Goal: Task Accomplishment & Management: Manage account settings

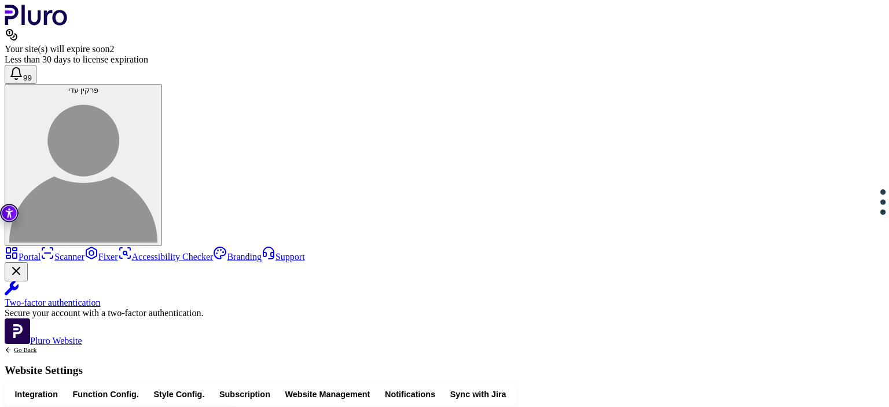
scroll to position [898, 0]
drag, startPoint x: 325, startPoint y: 290, endPoint x: 331, endPoint y: 336, distance: 46.2
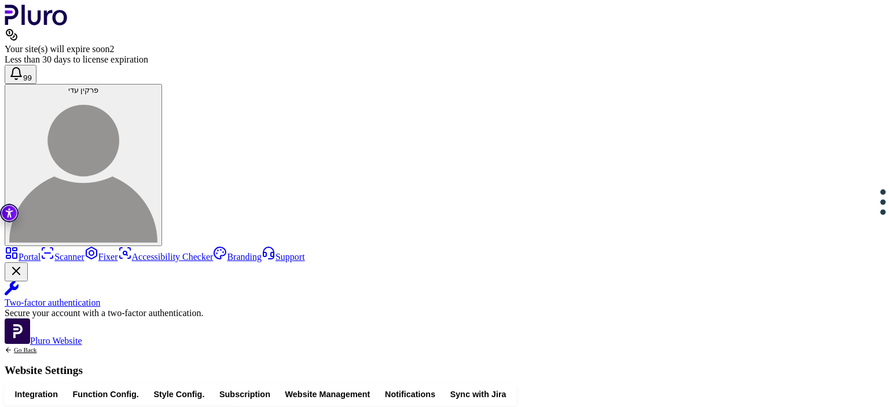
drag, startPoint x: 444, startPoint y: 300, endPoint x: 412, endPoint y: 300, distance: 32.4
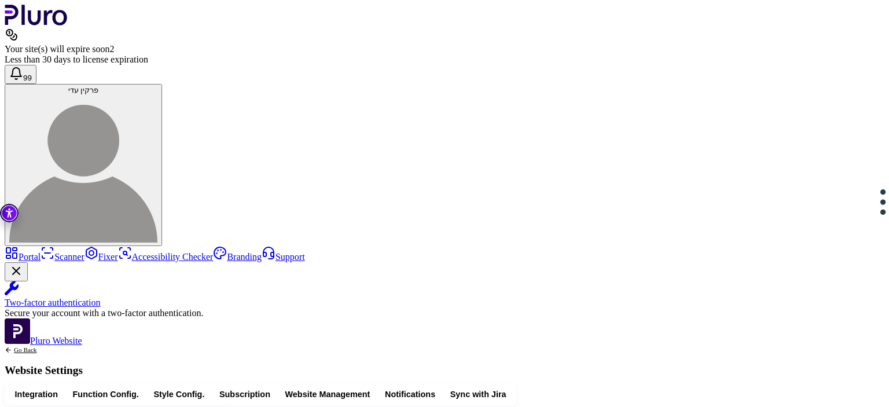
drag, startPoint x: 253, startPoint y: 287, endPoint x: 285, endPoint y: 340, distance: 62.0
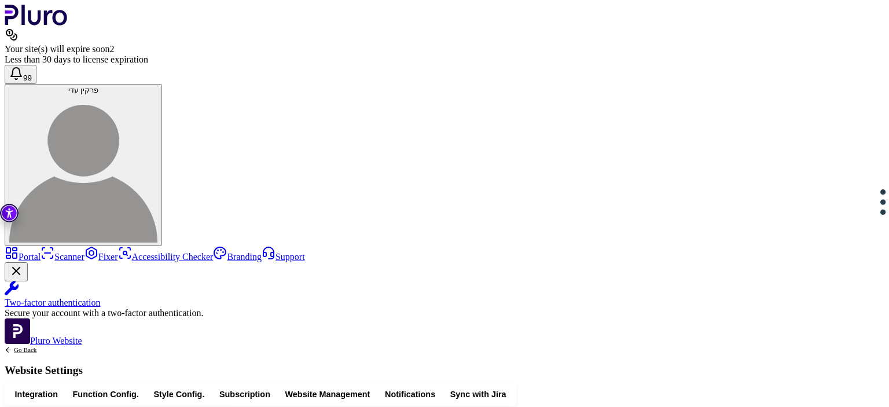
scroll to position [633, 0]
drag, startPoint x: 282, startPoint y: 148, endPoint x: 292, endPoint y: 194, distance: 47.3
drag, startPoint x: 347, startPoint y: 204, endPoint x: 345, endPoint y: 232, distance: 28.5
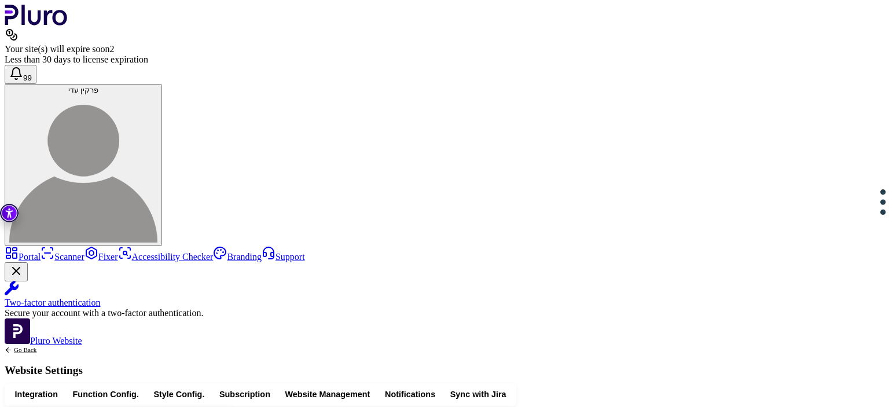
drag, startPoint x: 289, startPoint y: 241, endPoint x: 282, endPoint y: 198, distance: 44.0
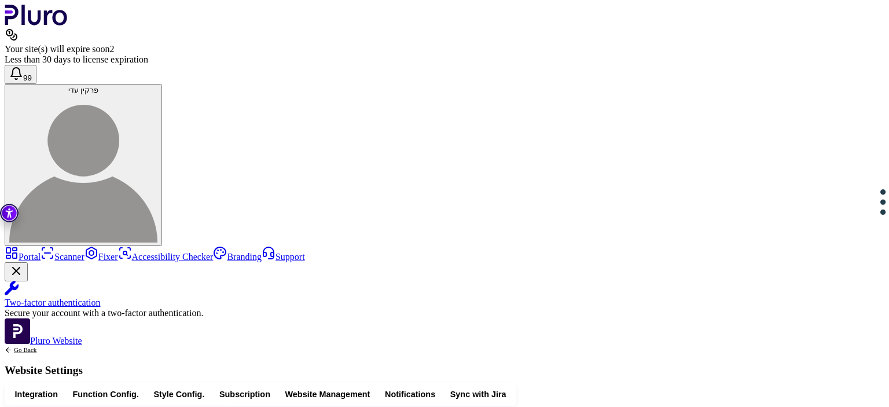
drag, startPoint x: 303, startPoint y: 244, endPoint x: 294, endPoint y: 233, distance: 14.0
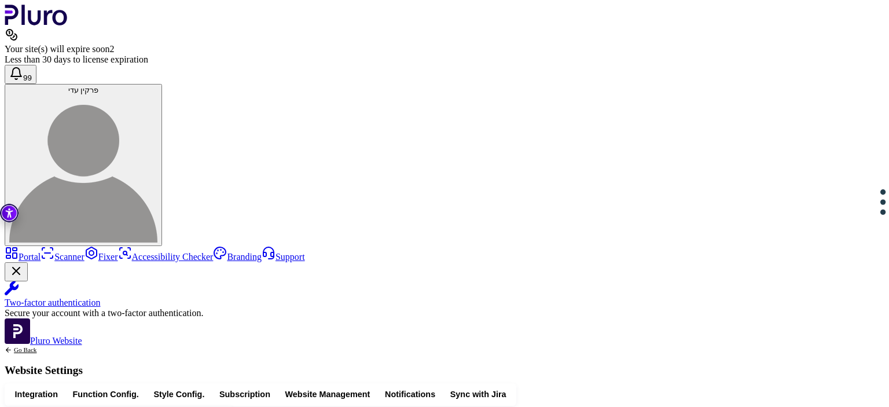
drag, startPoint x: 278, startPoint y: 236, endPoint x: 486, endPoint y: 242, distance: 207.8
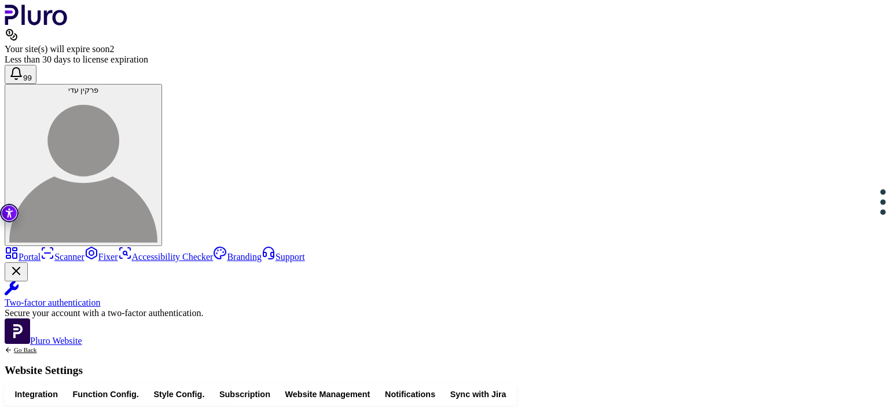
drag, startPoint x: 557, startPoint y: 237, endPoint x: 280, endPoint y: 233, distance: 277.2
paste input "**********"
type input "**********"
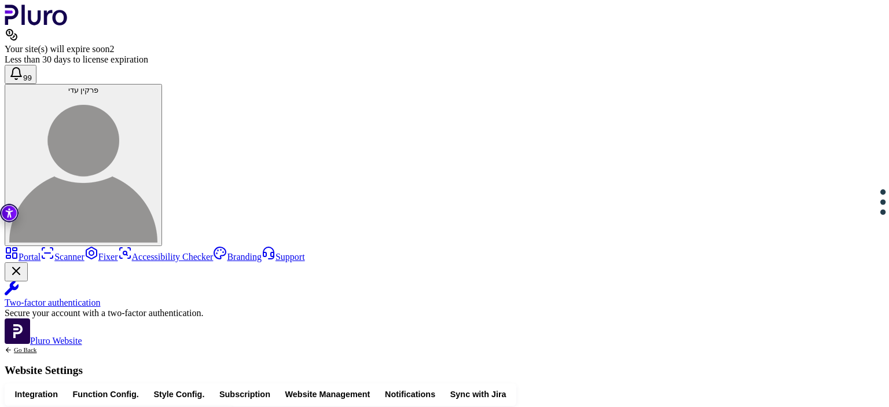
scroll to position [0, 0]
type input "******"
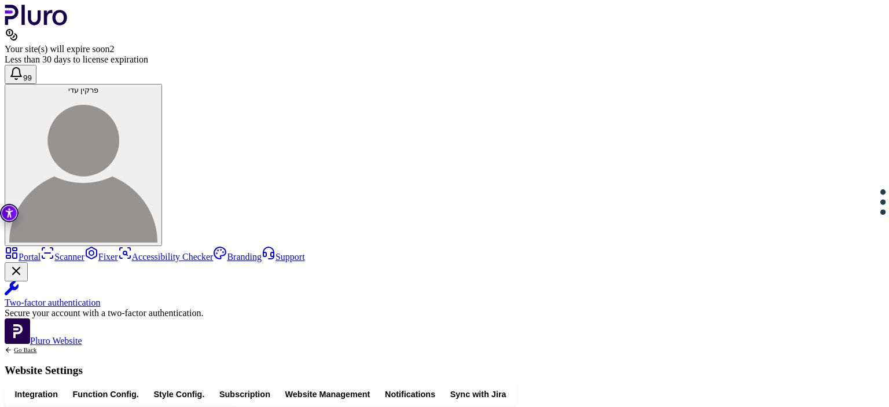
copy div "**********"
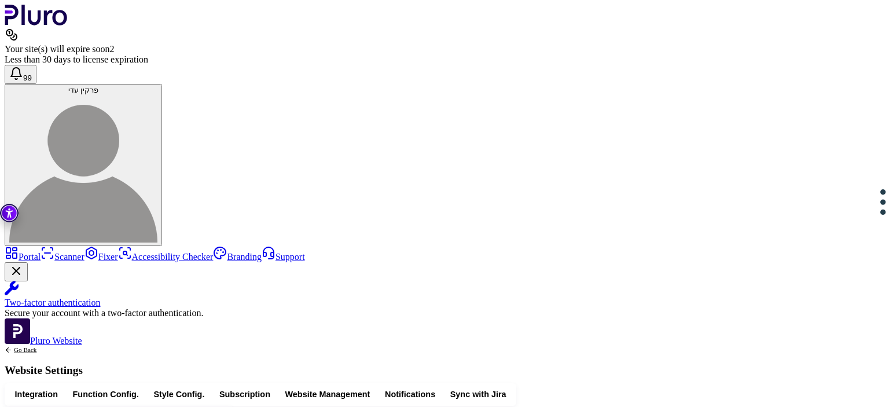
scroll to position [898, 0]
drag, startPoint x: 539, startPoint y: 300, endPoint x: 264, endPoint y: 293, distance: 275.0
drag, startPoint x: 306, startPoint y: 292, endPoint x: 303, endPoint y: 340, distance: 48.1
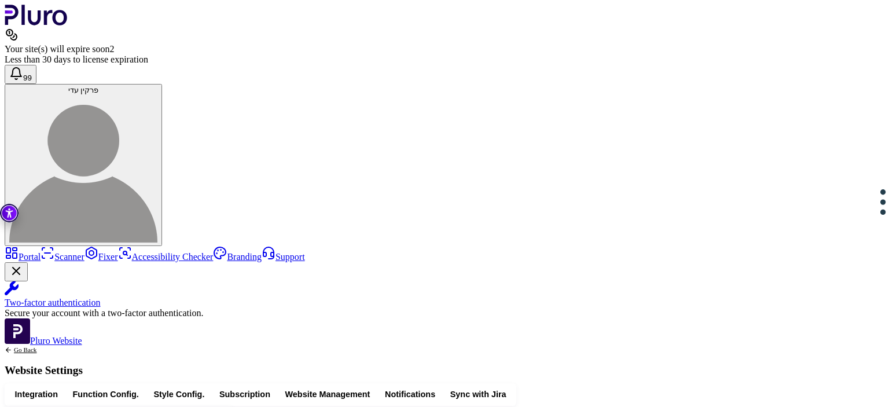
drag, startPoint x: 323, startPoint y: 340, endPoint x: 310, endPoint y: 284, distance: 57.6
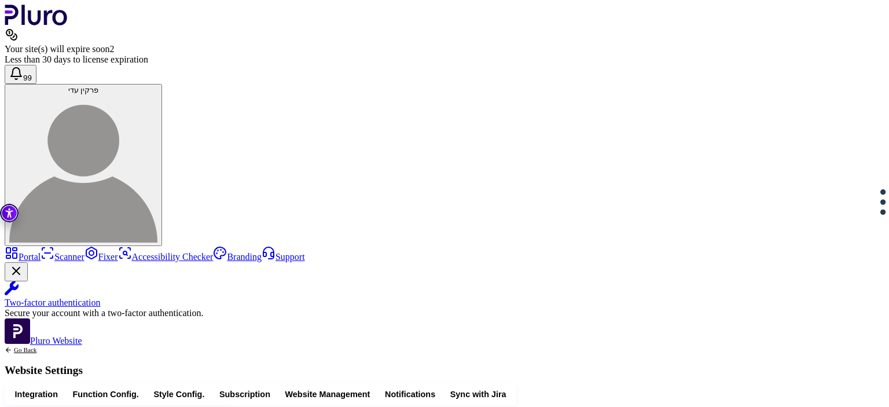
drag, startPoint x: 310, startPoint y: 284, endPoint x: 320, endPoint y: 342, distance: 59.3
